Goal: Task Accomplishment & Management: Manage account settings

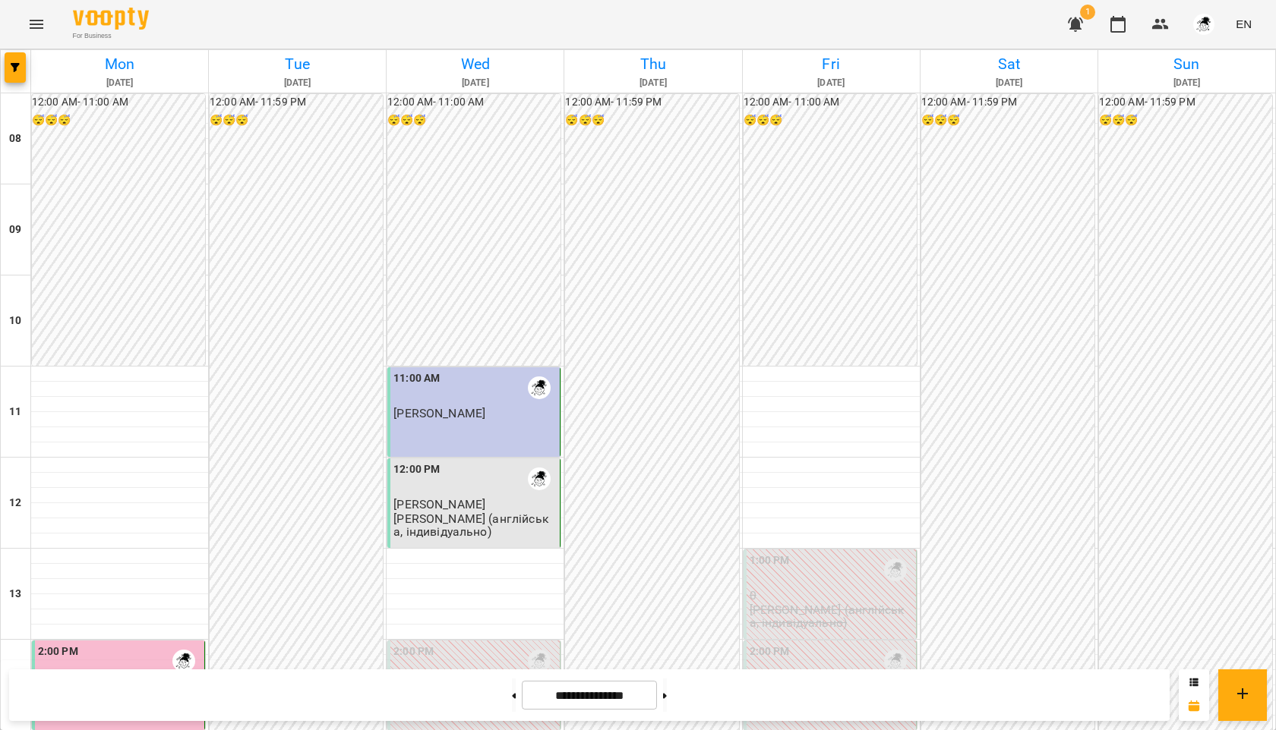
scroll to position [470, 0]
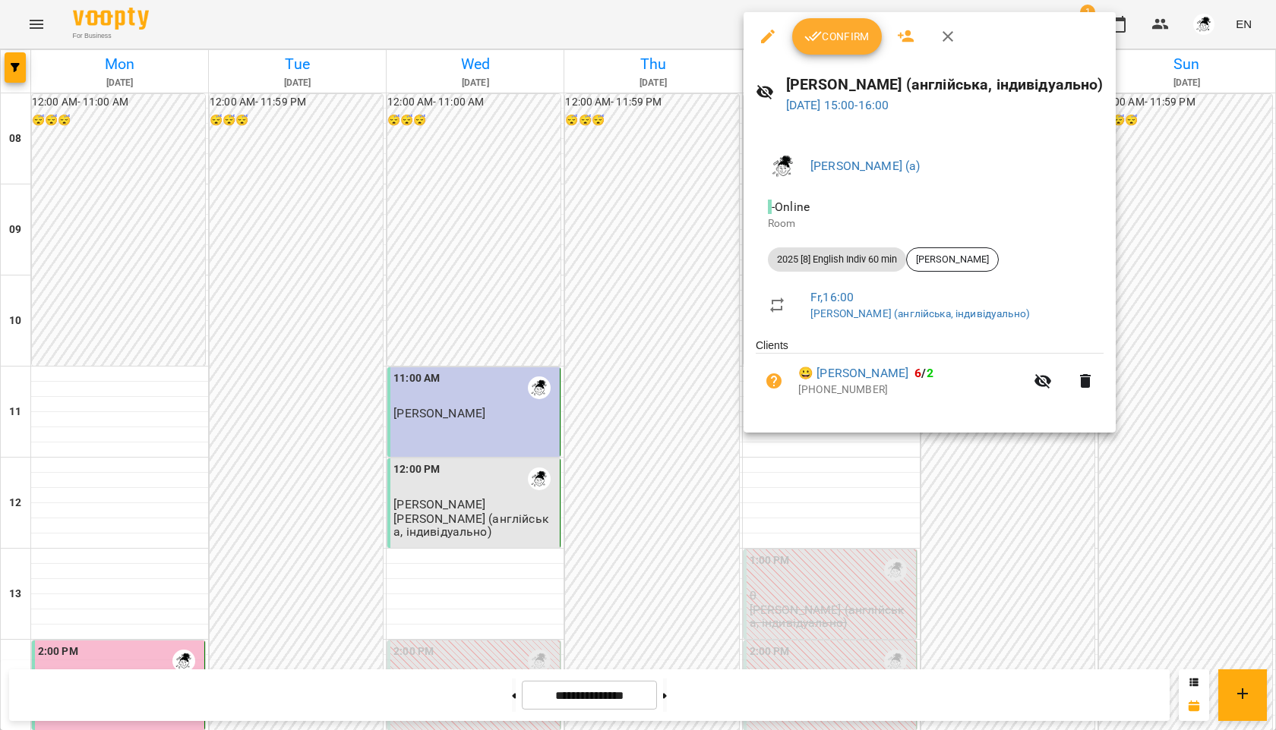
click at [823, 39] on span "Confirm" at bounding box center [836, 36] width 65 height 18
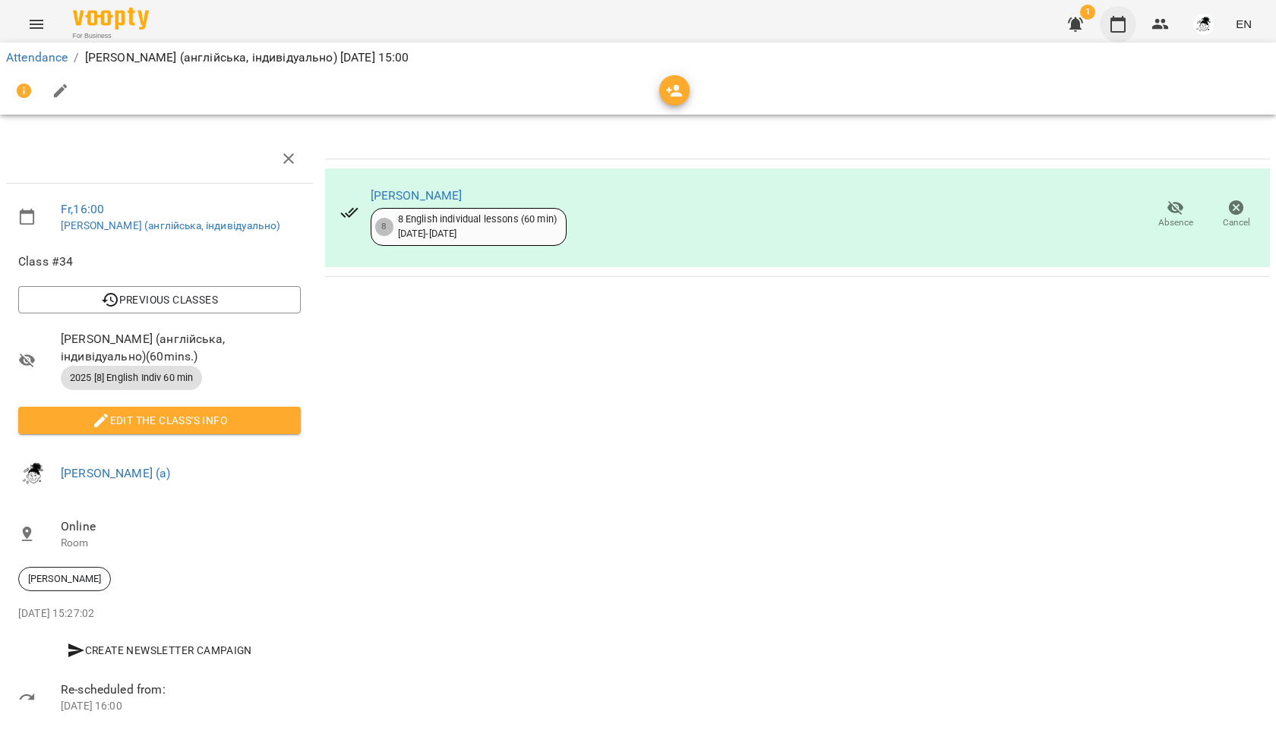
click at [1120, 25] on icon "button" at bounding box center [1118, 24] width 18 height 18
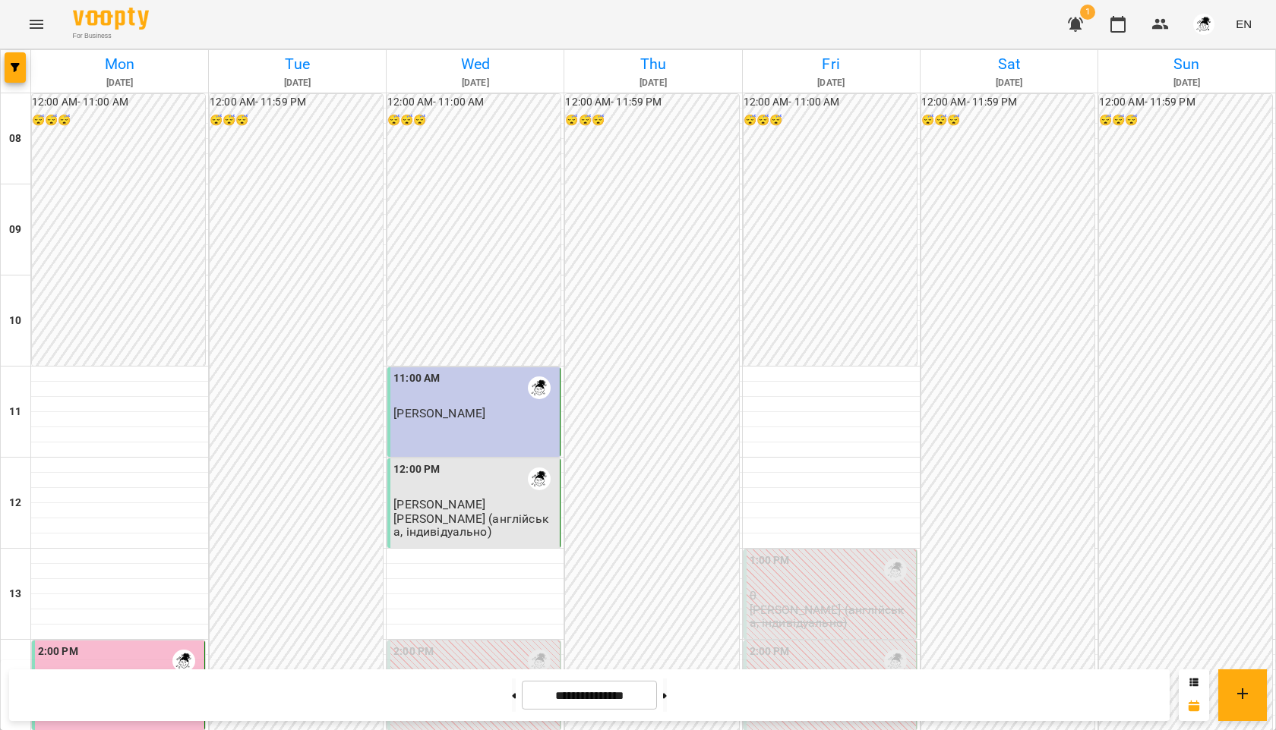
scroll to position [168, 0]
click at [667, 702] on button at bounding box center [665, 695] width 4 height 33
type input "**********"
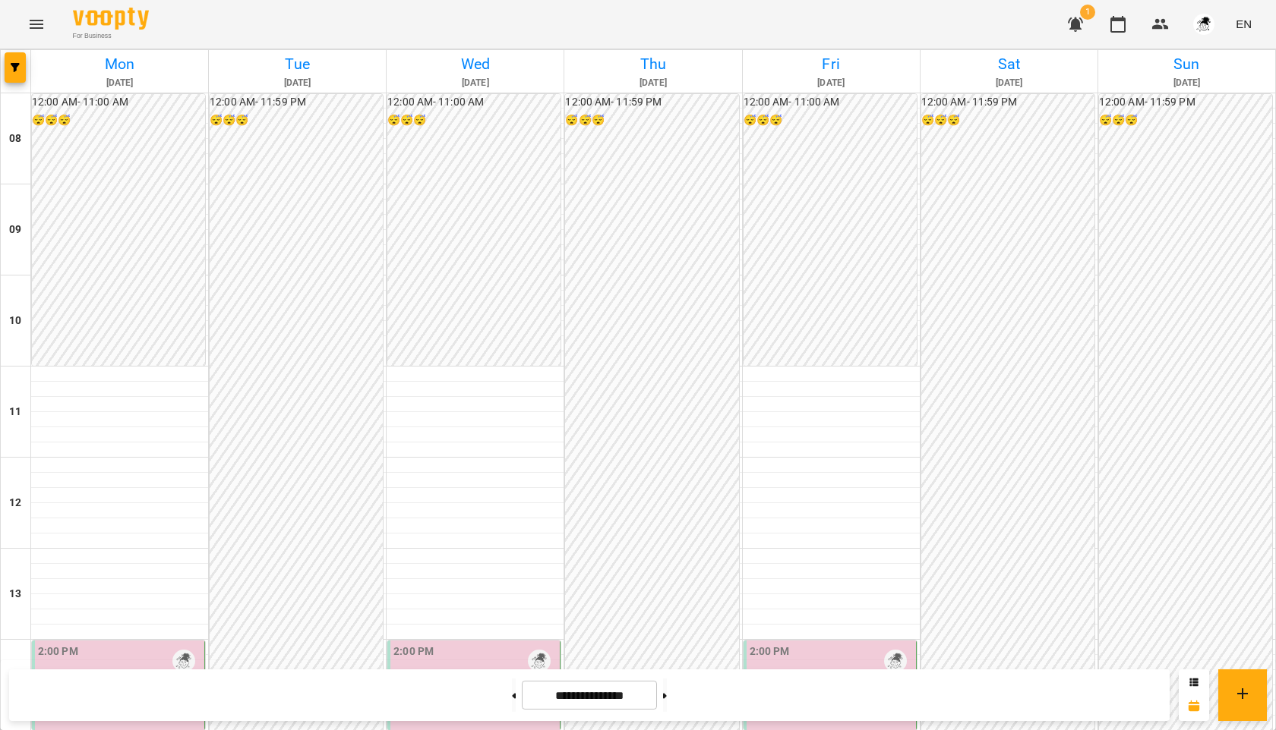
scroll to position [514, 0]
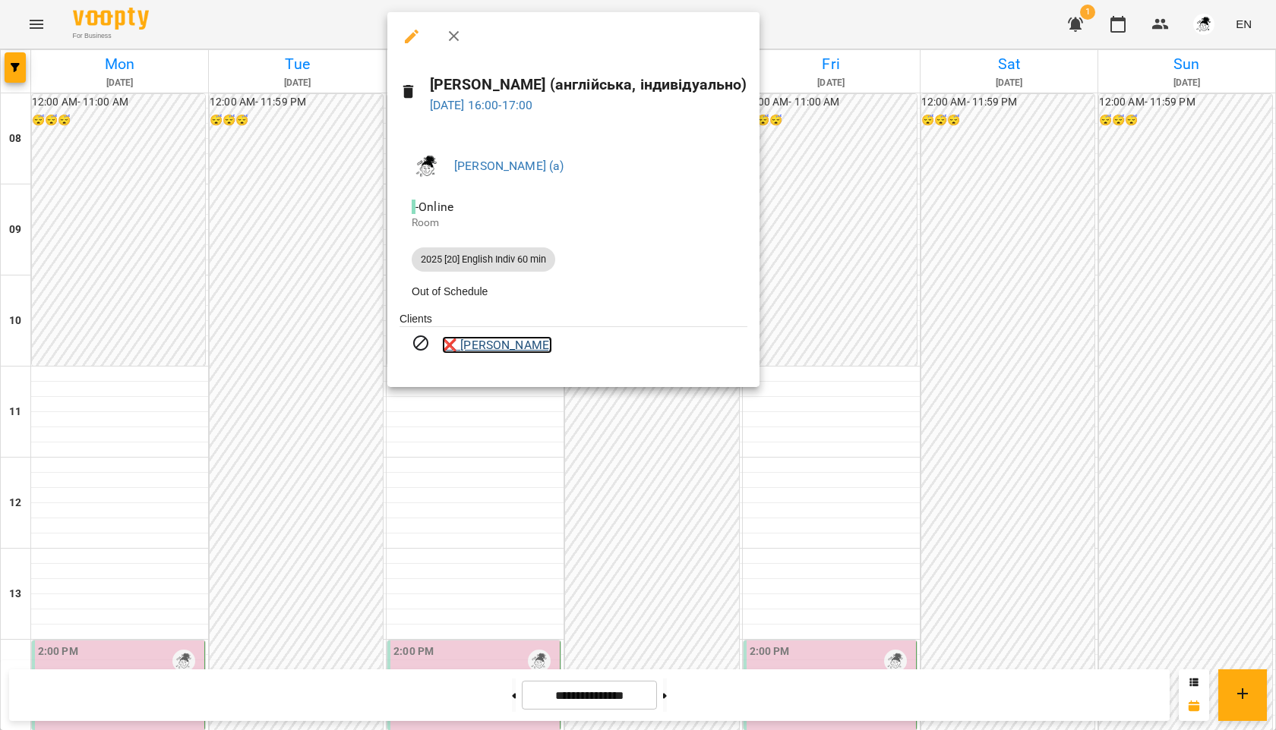
click at [516, 352] on link "❌ [PERSON_NAME]" at bounding box center [497, 345] width 110 height 18
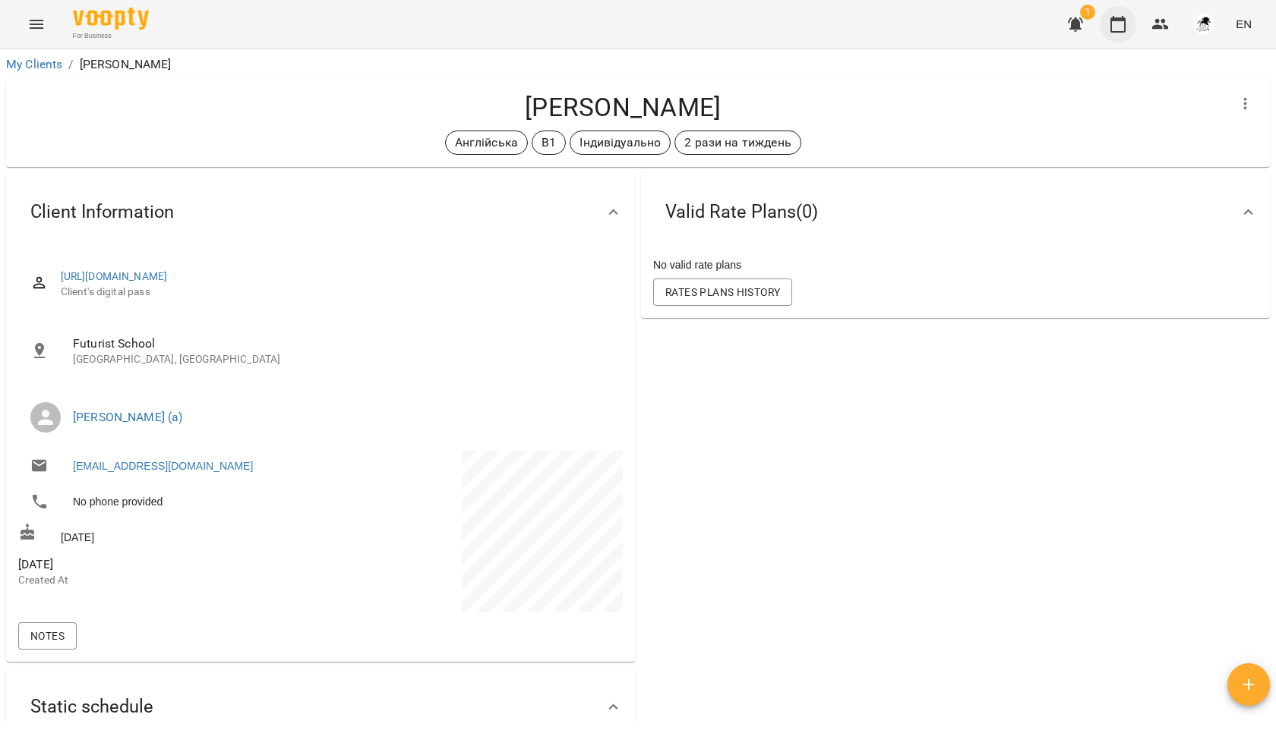
click at [1115, 21] on icon "button" at bounding box center [1117, 24] width 15 height 17
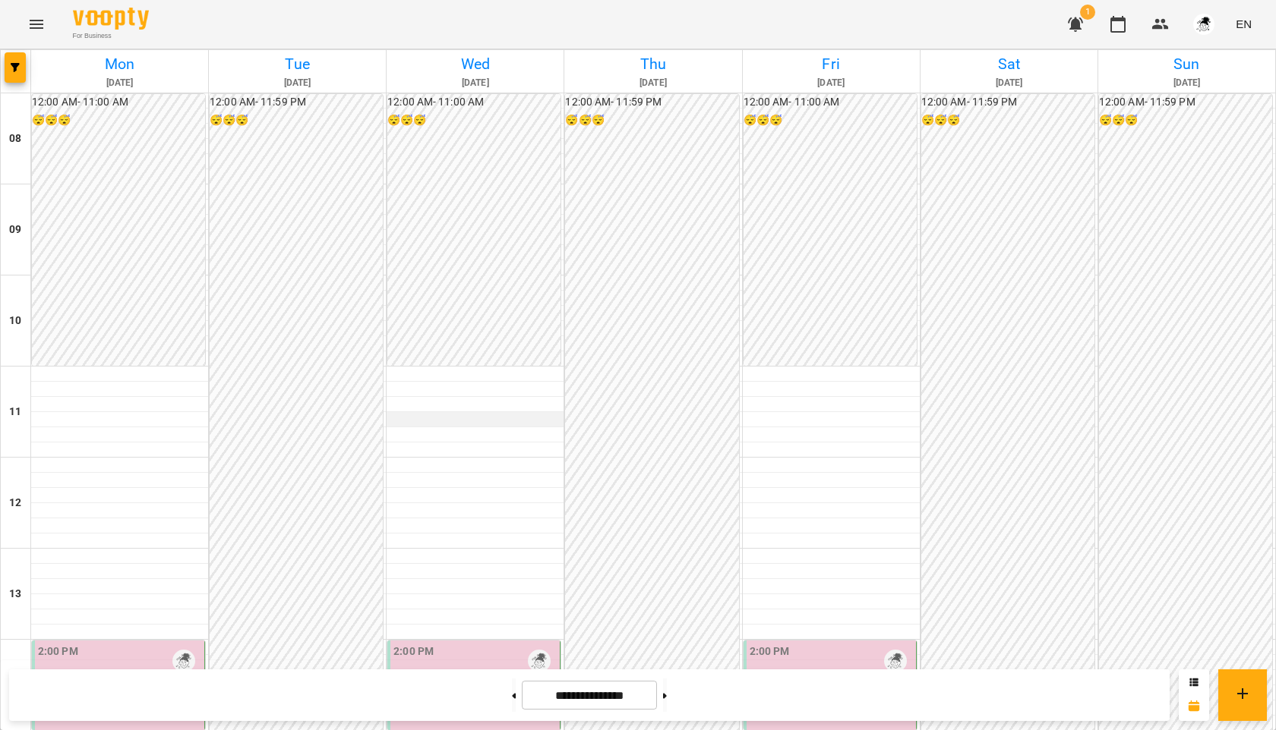
scroll to position [552, 0]
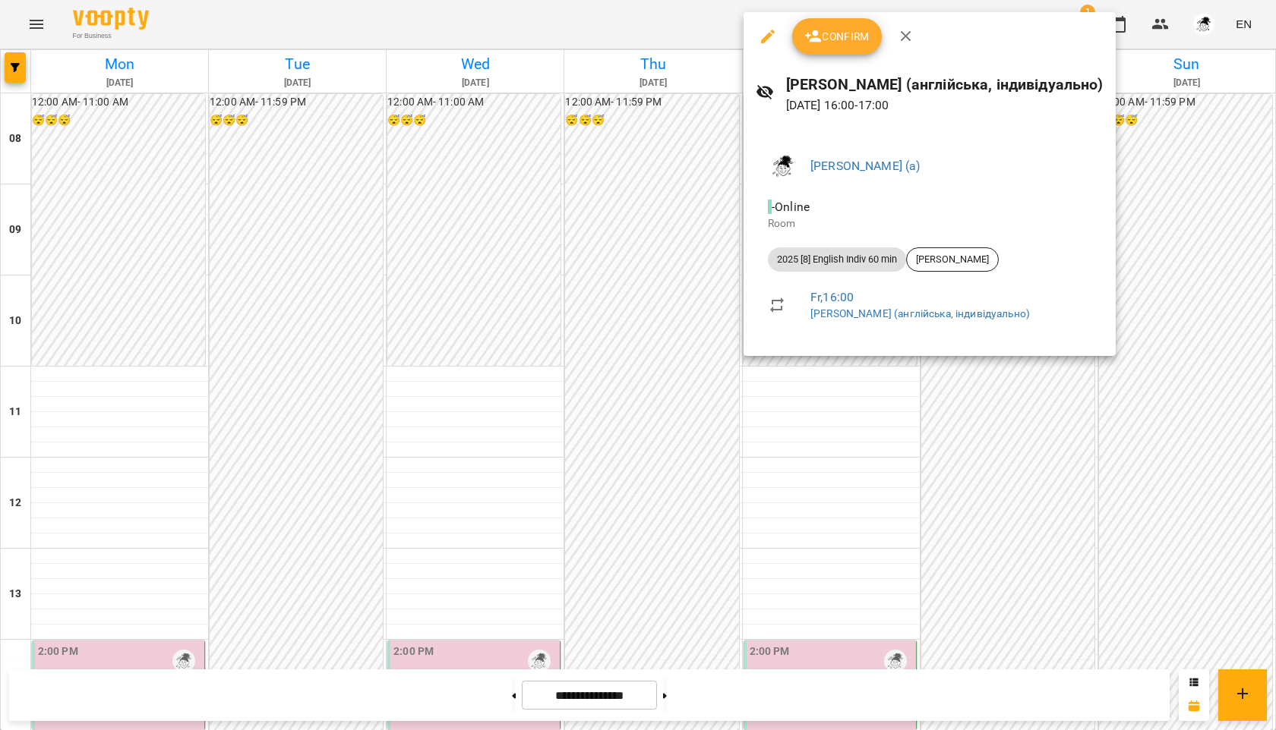
click at [905, 40] on icon "button" at bounding box center [906, 36] width 18 height 18
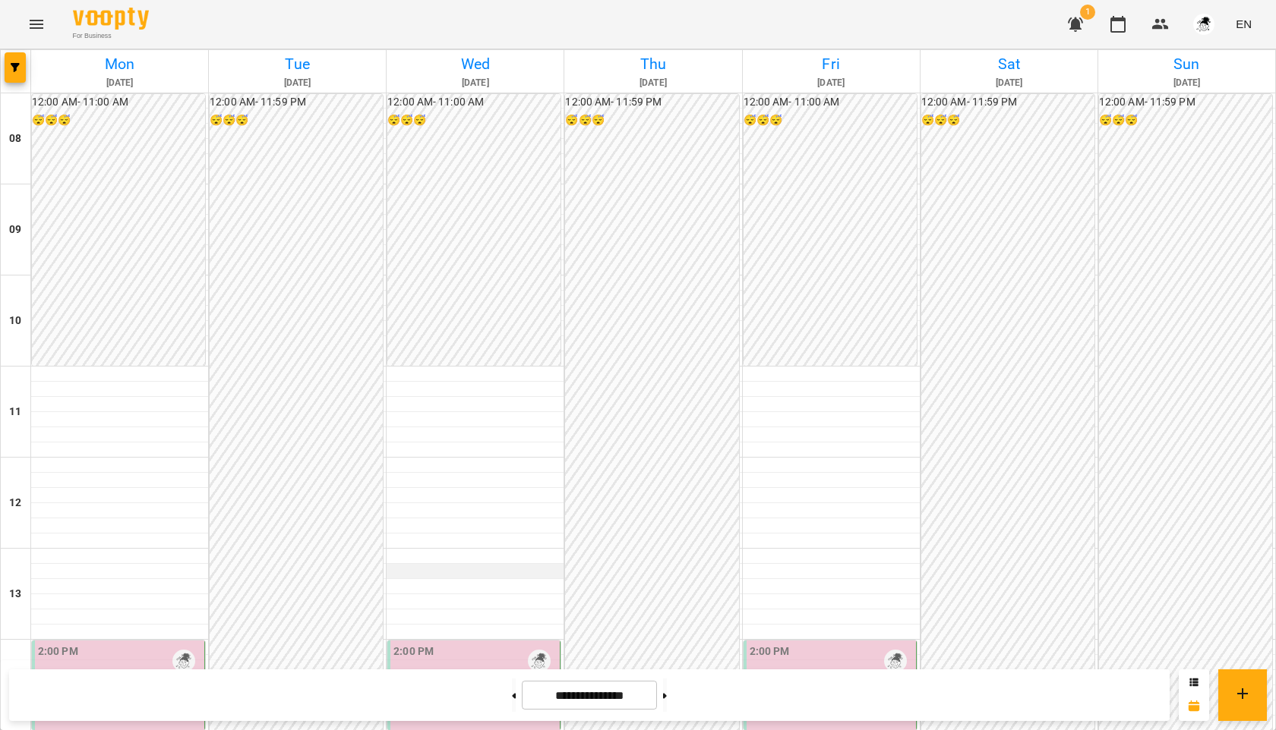
scroll to position [432, 0]
click at [512, 700] on button at bounding box center [514, 695] width 4 height 33
type input "**********"
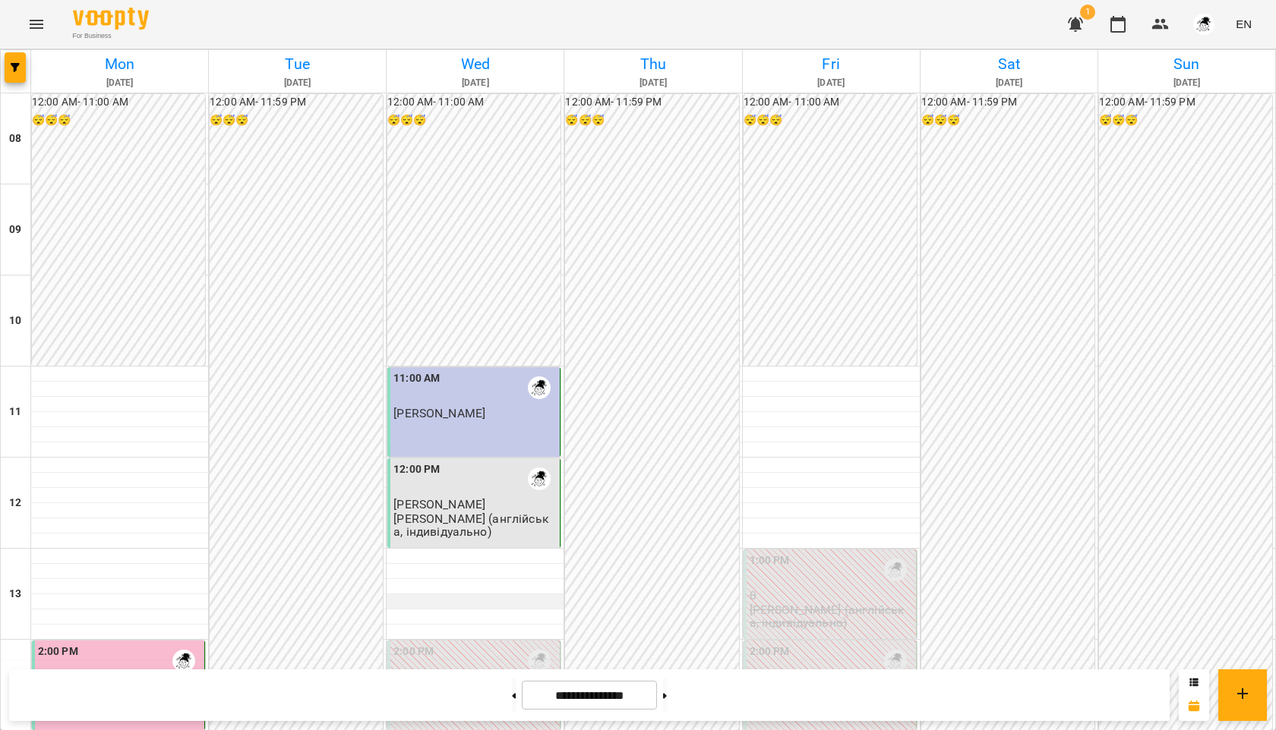
scroll to position [318, 0]
click at [473, 368] on div "11:00 AM [PERSON_NAME]" at bounding box center [473, 413] width 173 height 90
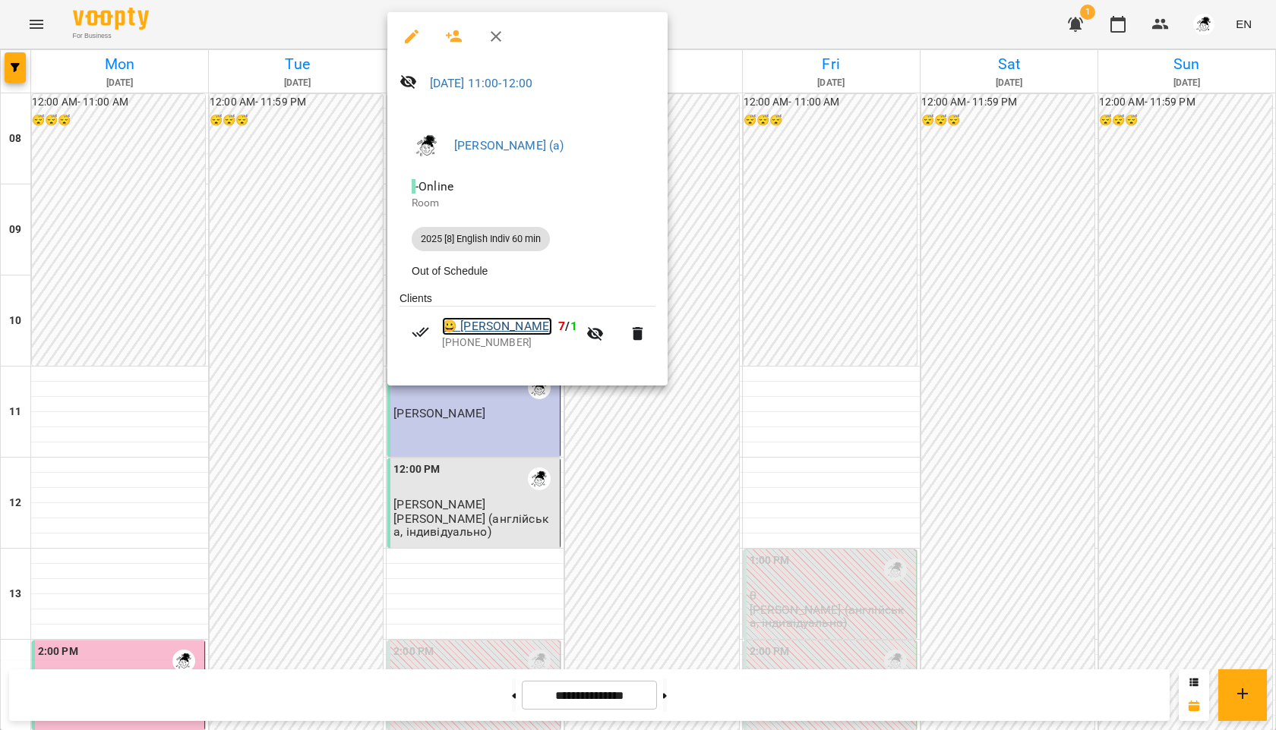
click at [516, 333] on link "😀 [PERSON_NAME]" at bounding box center [497, 326] width 110 height 18
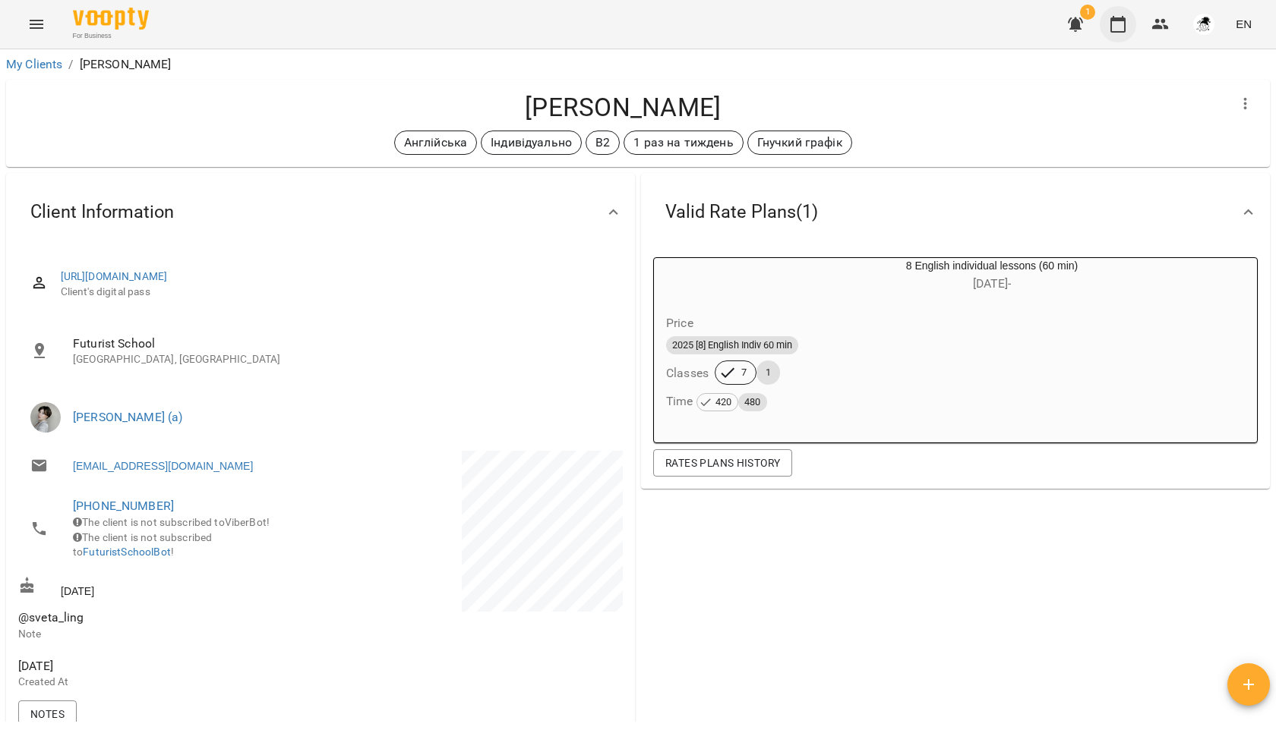
click at [1122, 24] on icon "button" at bounding box center [1118, 24] width 18 height 18
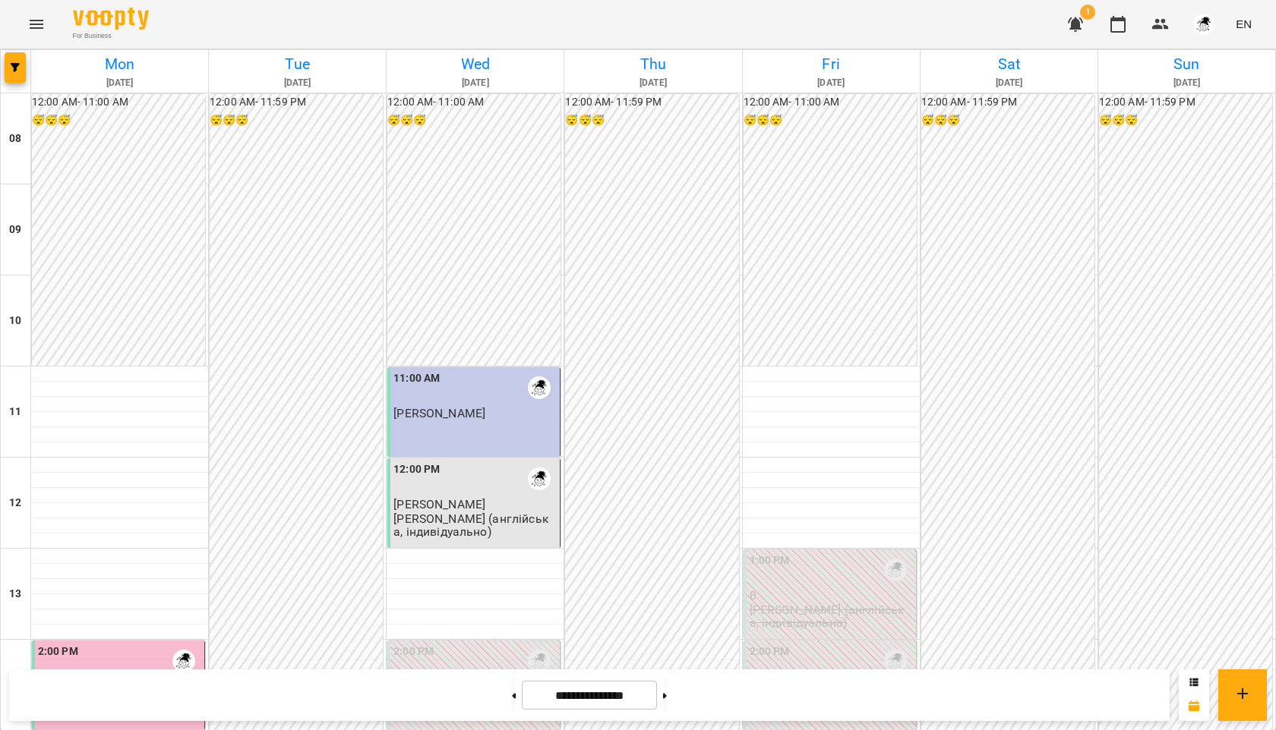
scroll to position [87, 0]
click at [453, 497] on span "[PERSON_NAME]" at bounding box center [439, 504] width 92 height 14
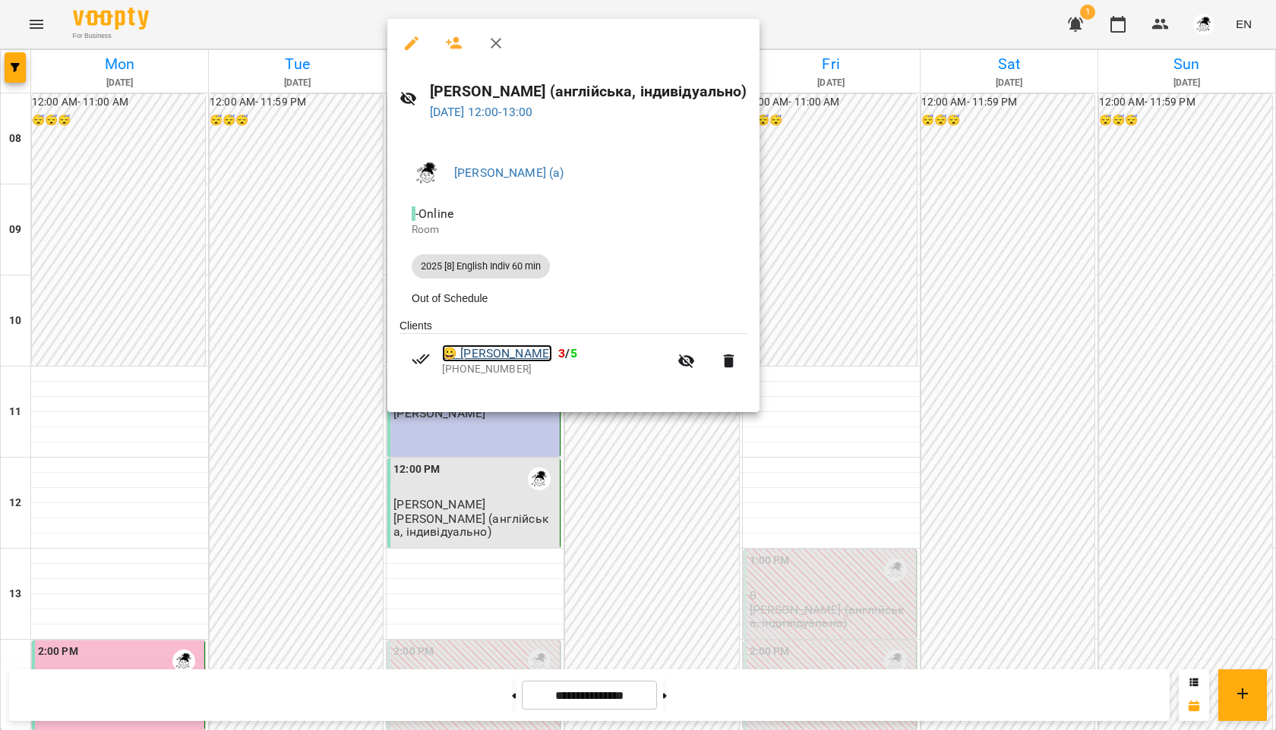
click at [532, 361] on link "😀 [PERSON_NAME]" at bounding box center [497, 354] width 110 height 18
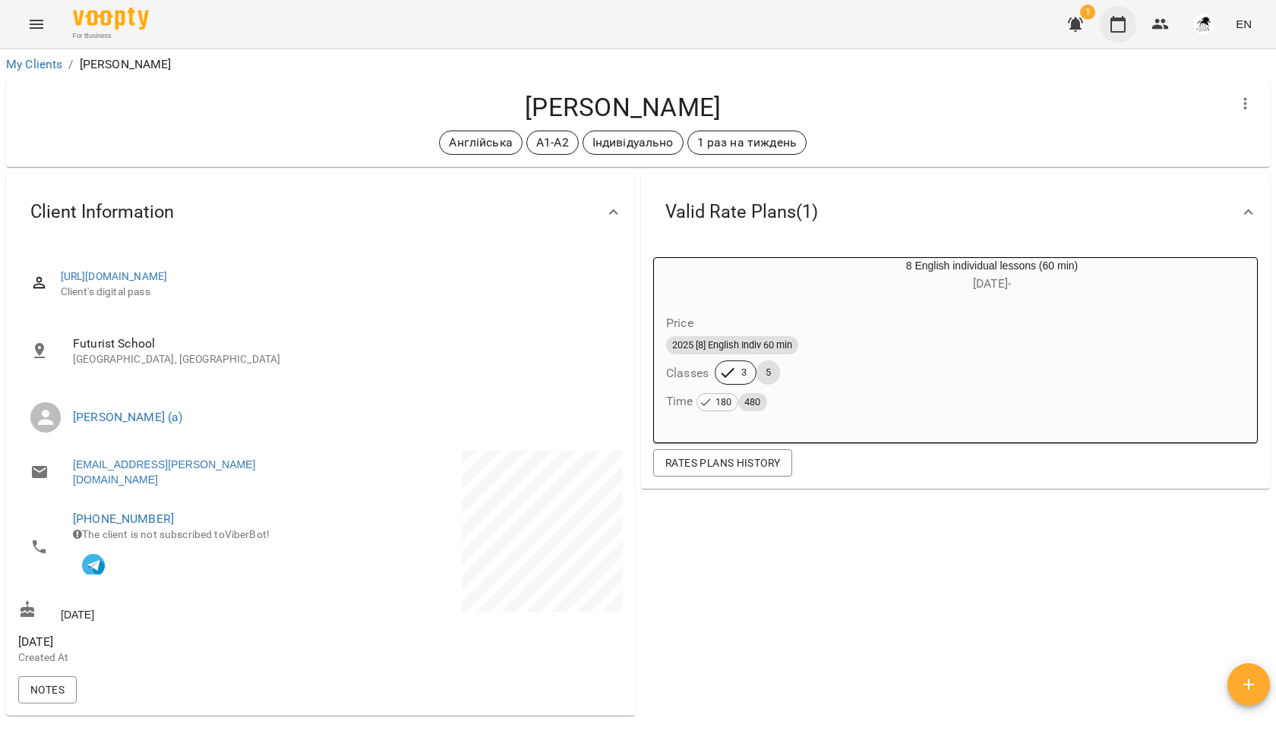
click at [1128, 22] on button "button" at bounding box center [1117, 24] width 36 height 36
